Goal: Task Accomplishment & Management: Use online tool/utility

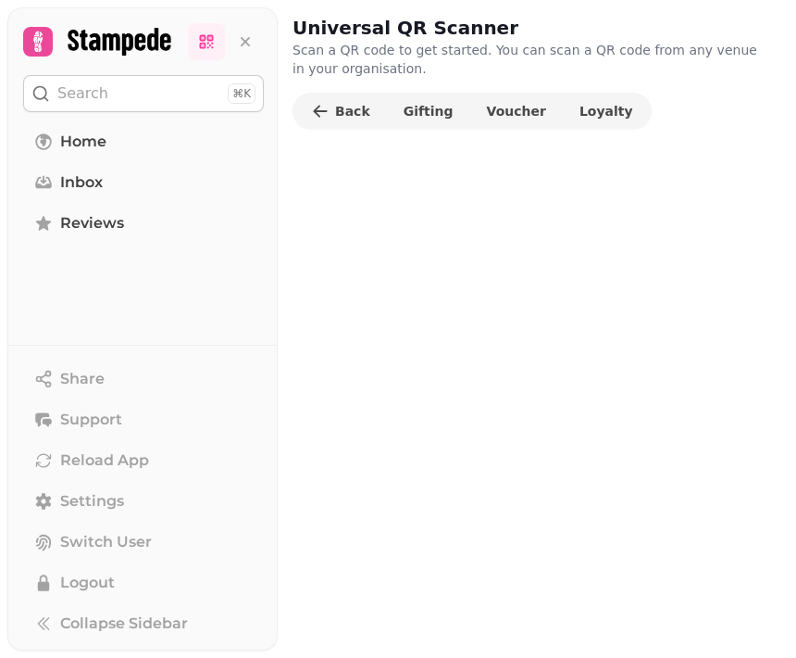
click at [504, 105] on span "Voucher" at bounding box center [516, 111] width 59 height 13
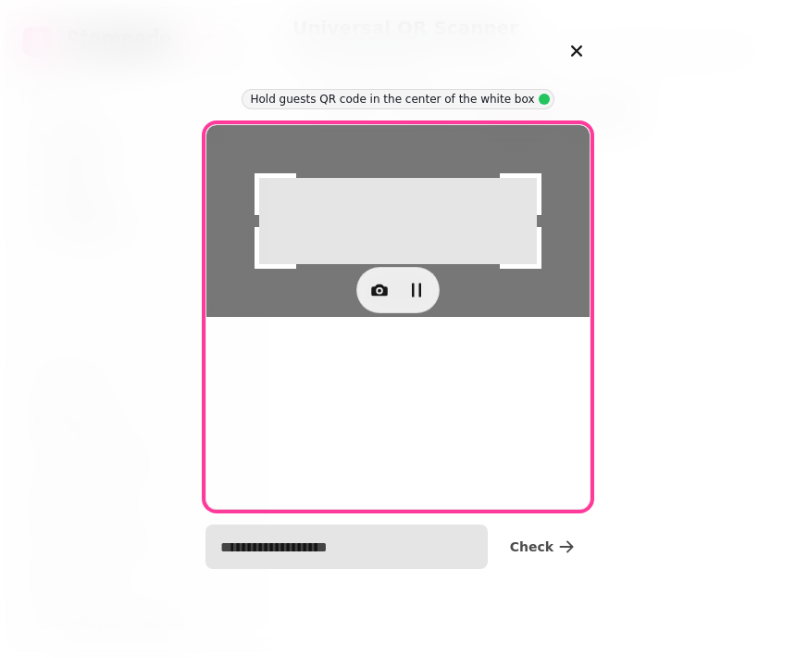
click at [329, 543] on input "text" at bounding box center [347, 546] width 282 height 44
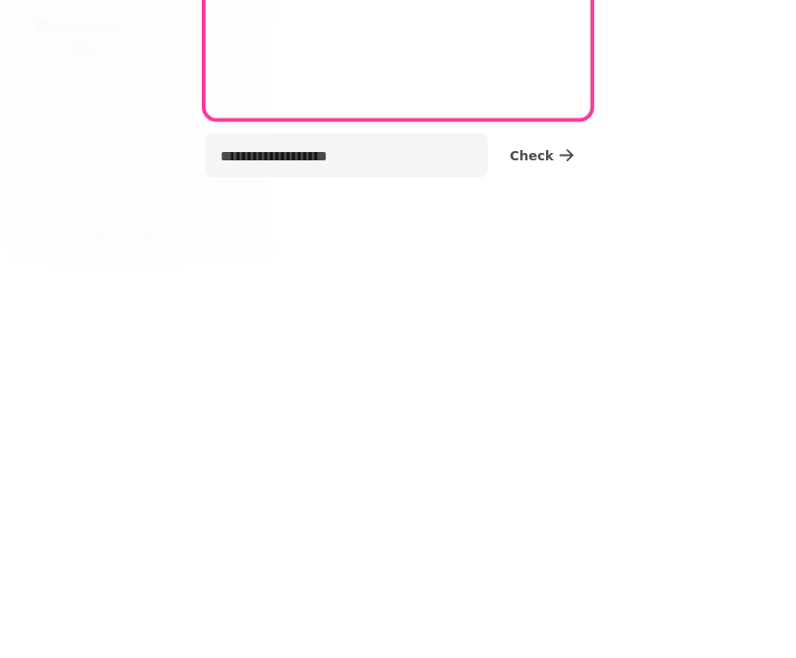
click at [377, 284] on icon "button" at bounding box center [379, 290] width 17 height 12
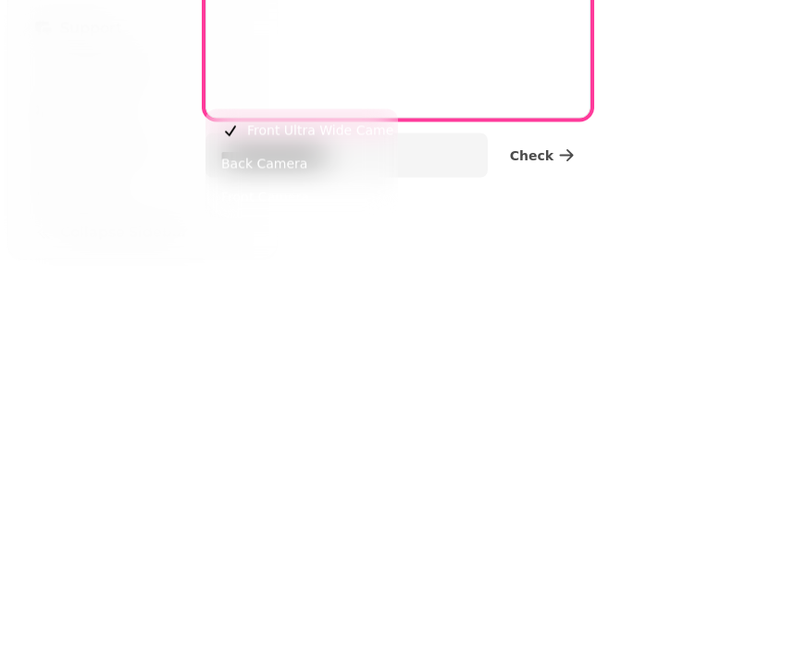
scroll to position [54, 0]
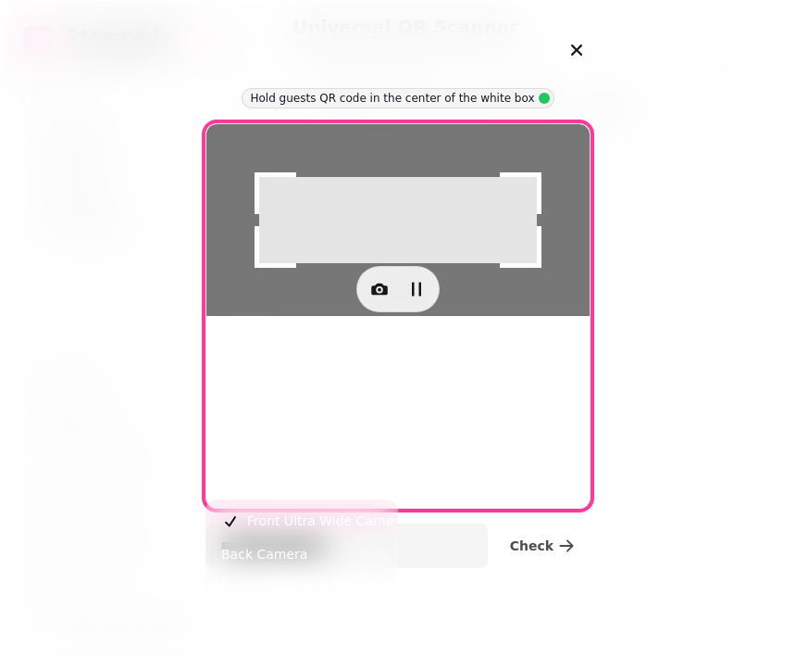
click at [371, 308] on button "button" at bounding box center [379, 289] width 37 height 37
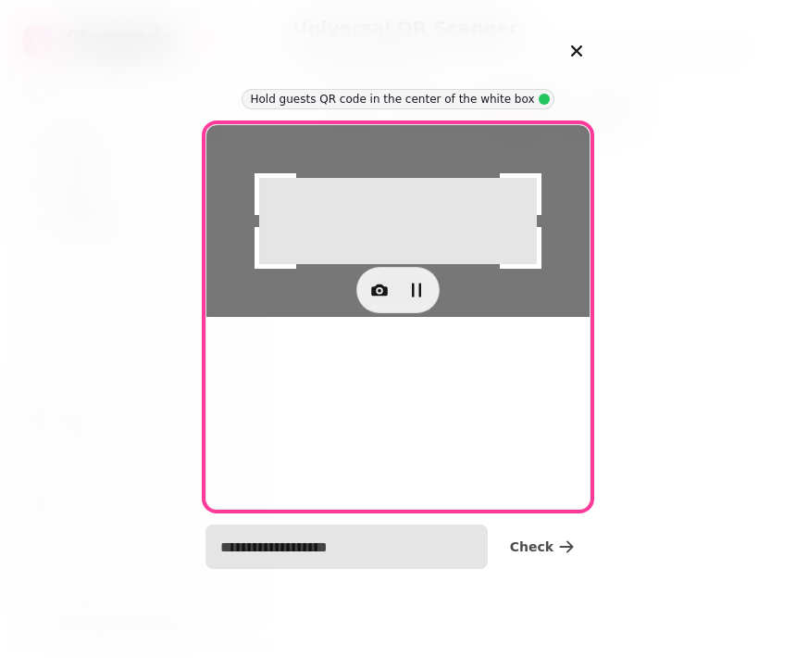
click at [364, 535] on input "text" at bounding box center [347, 546] width 282 height 44
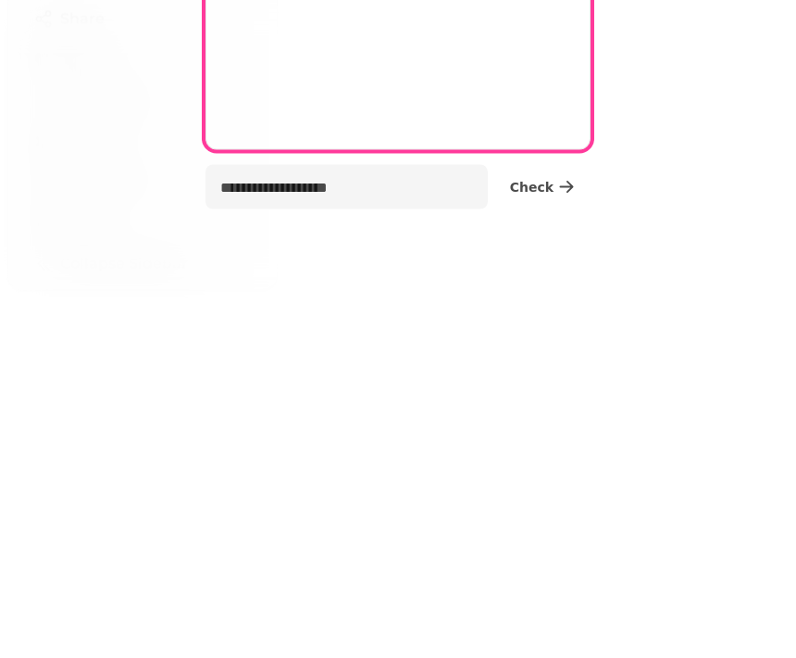
click at [363, 271] on button "button" at bounding box center [379, 289] width 37 height 37
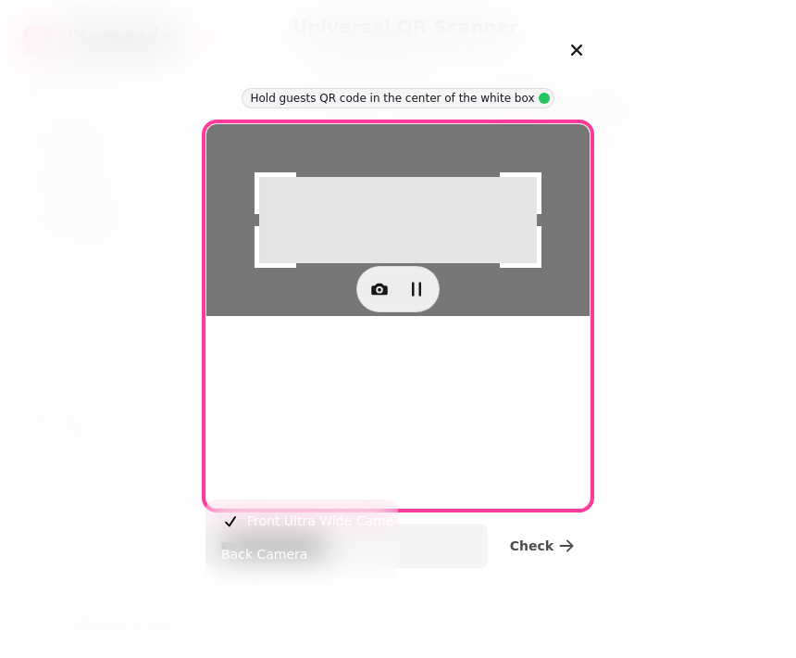
click at [312, 550] on button "Back Camera" at bounding box center [301, 554] width 183 height 33
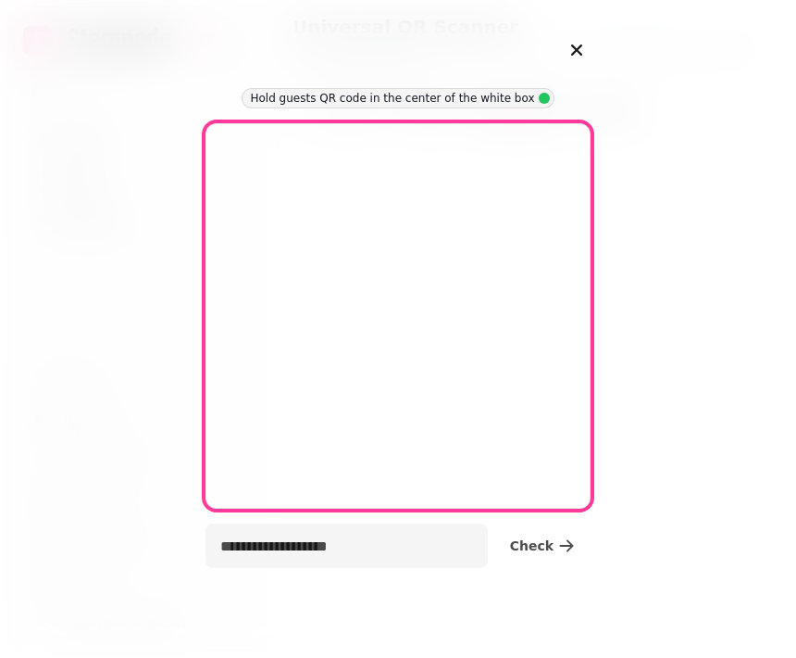
click at [574, 38] on button "button" at bounding box center [577, 51] width 43 height 43
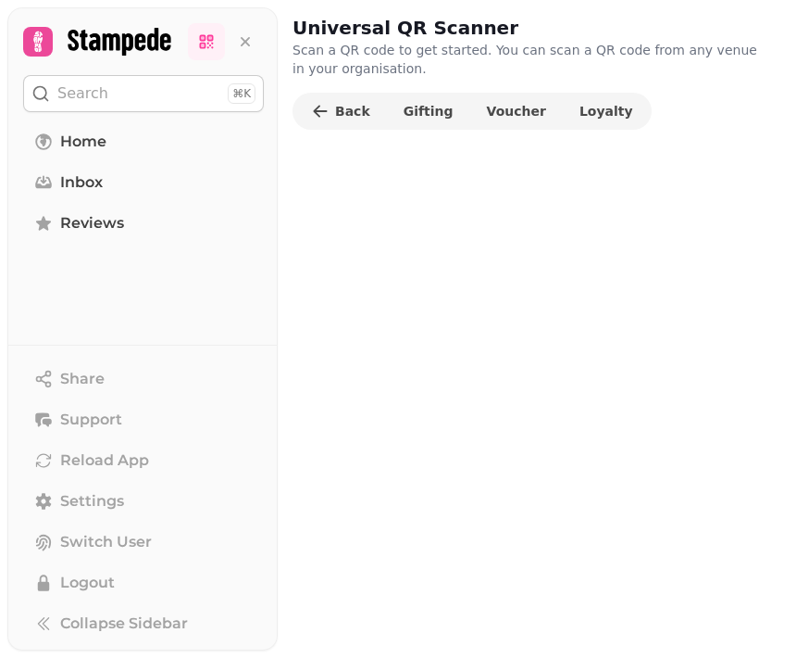
click at [494, 111] on span "Voucher" at bounding box center [516, 111] width 59 height 13
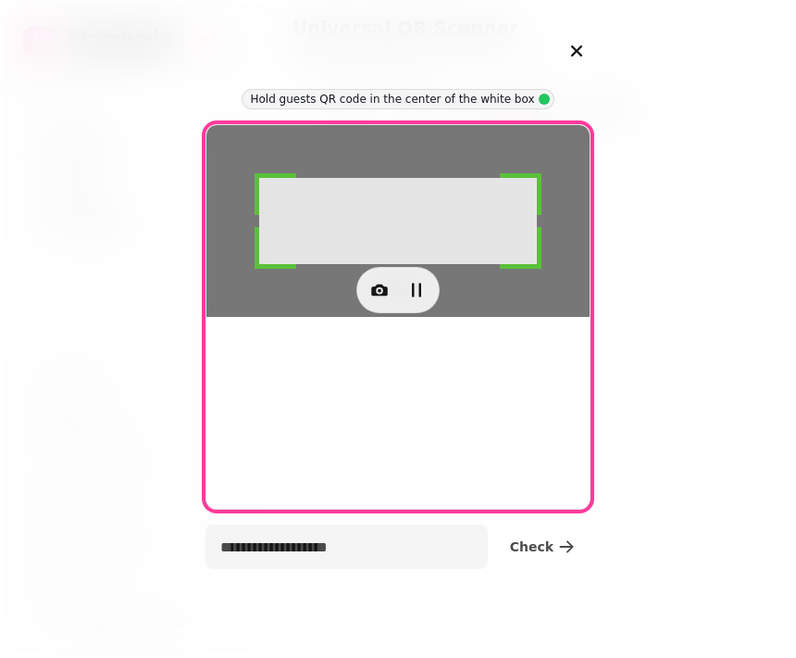
type input "**********"
